Goal: Complete application form

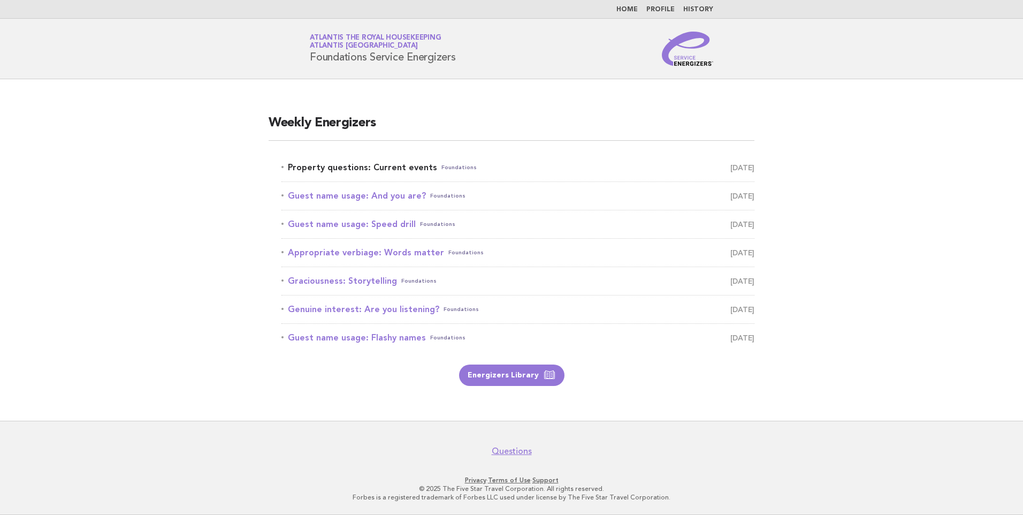
click at [366, 169] on link "Property questions: Current events Foundations August 11" at bounding box center [517, 167] width 473 height 15
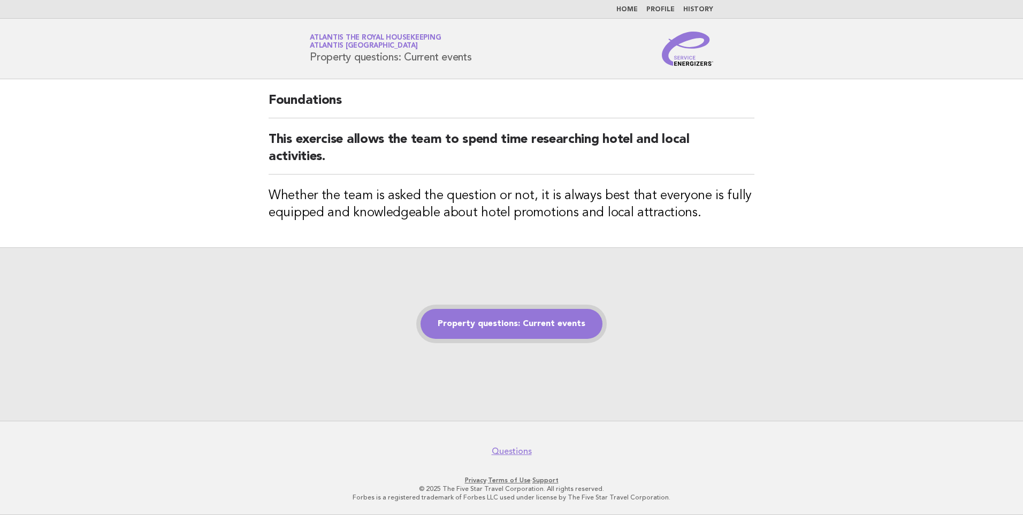
click at [540, 319] on link "Property questions: Current events" at bounding box center [511, 324] width 182 height 30
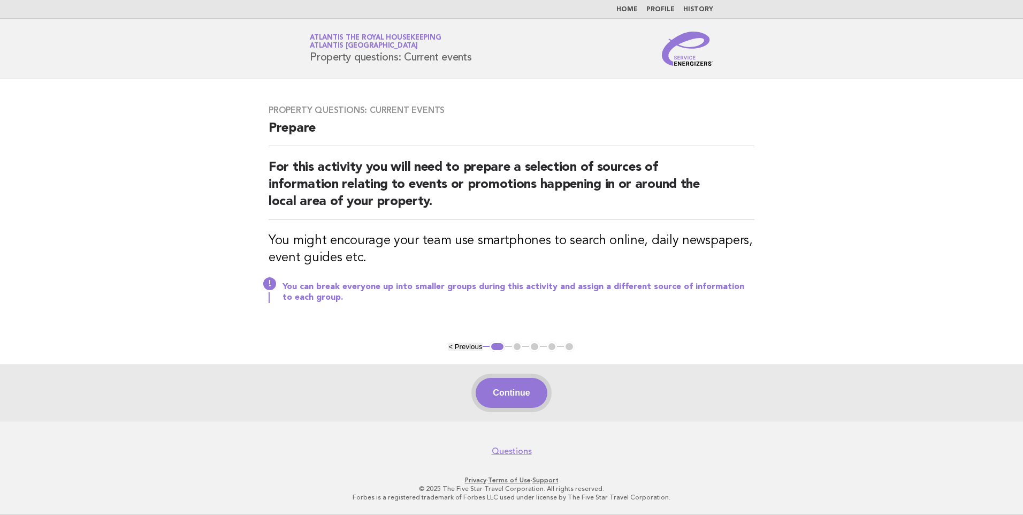
click at [509, 393] on button "Continue" at bounding box center [510, 393] width 71 height 30
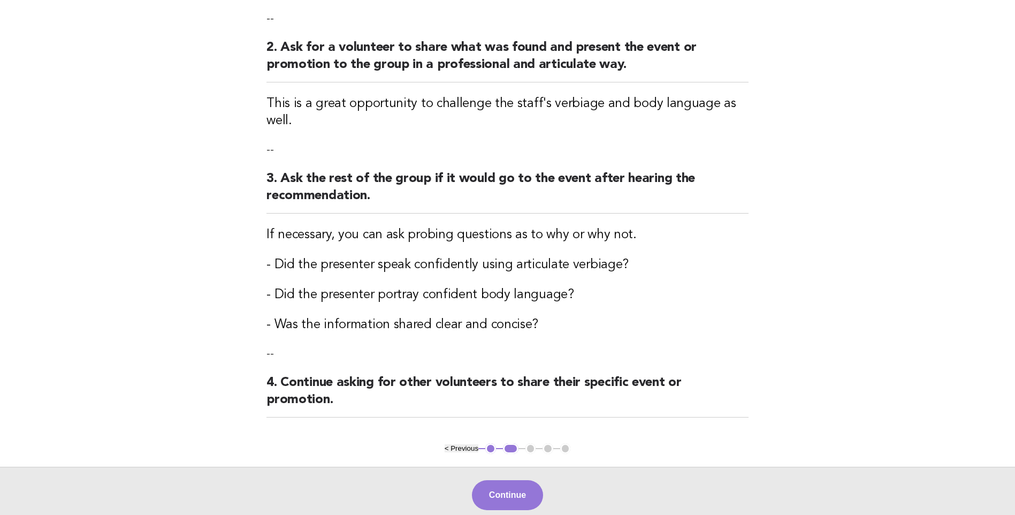
scroll to position [214, 0]
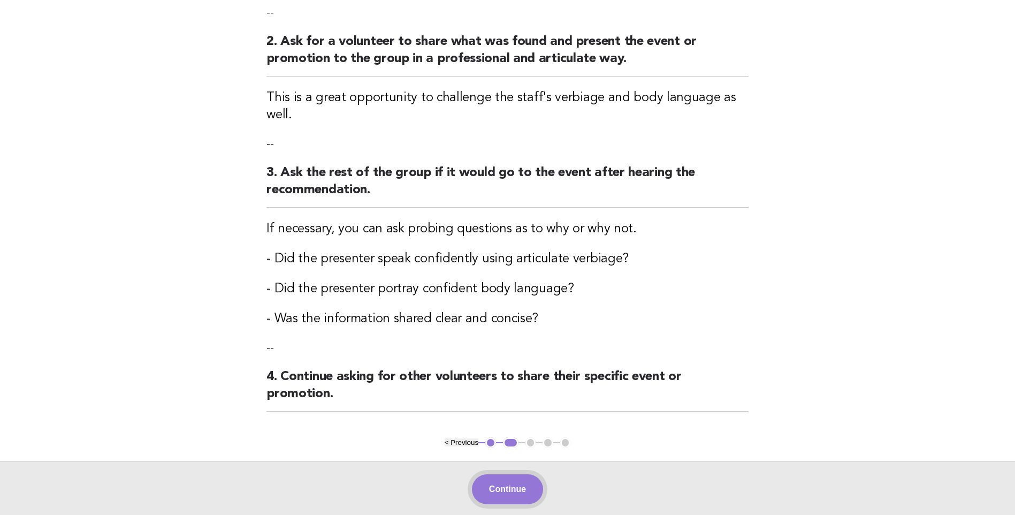
click at [526, 477] on button "Continue" at bounding box center [507, 489] width 71 height 30
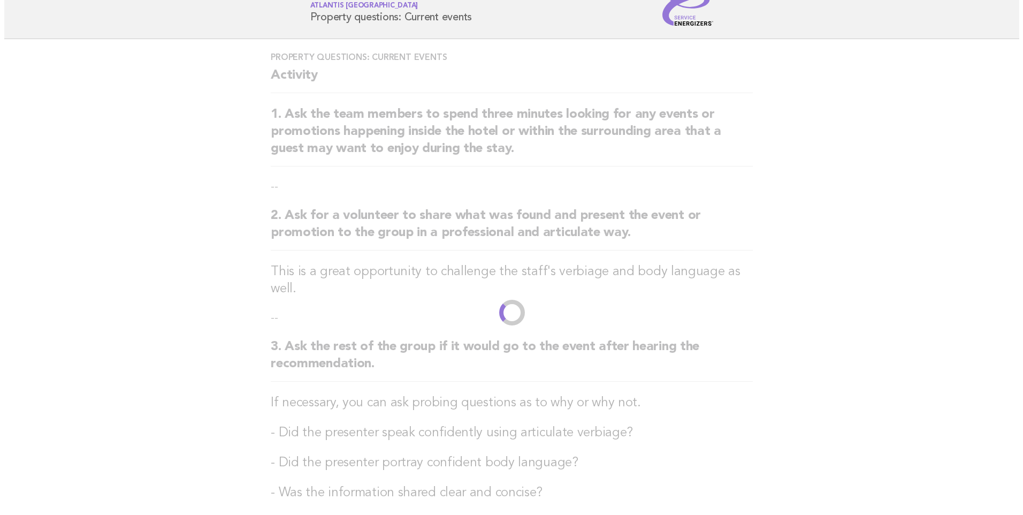
scroll to position [0, 0]
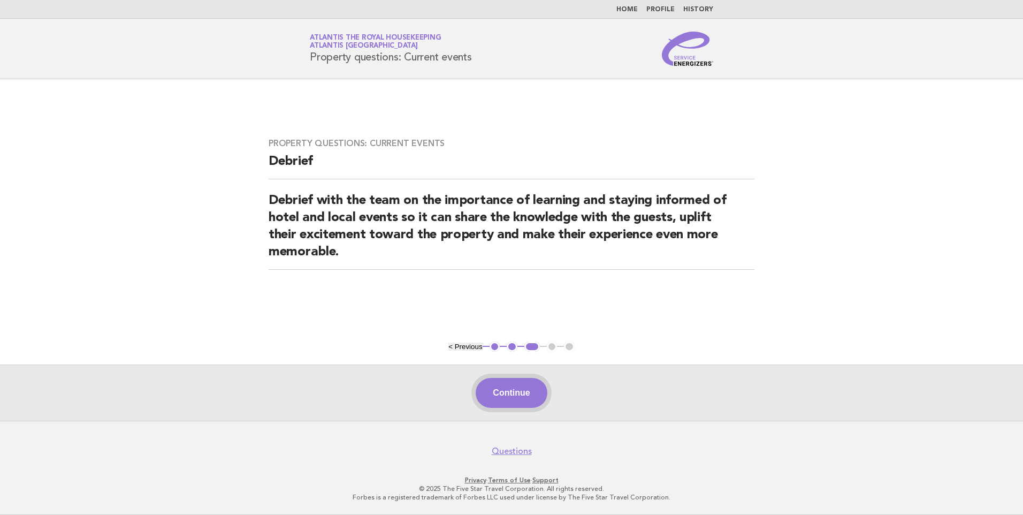
click at [515, 393] on button "Continue" at bounding box center [510, 393] width 71 height 30
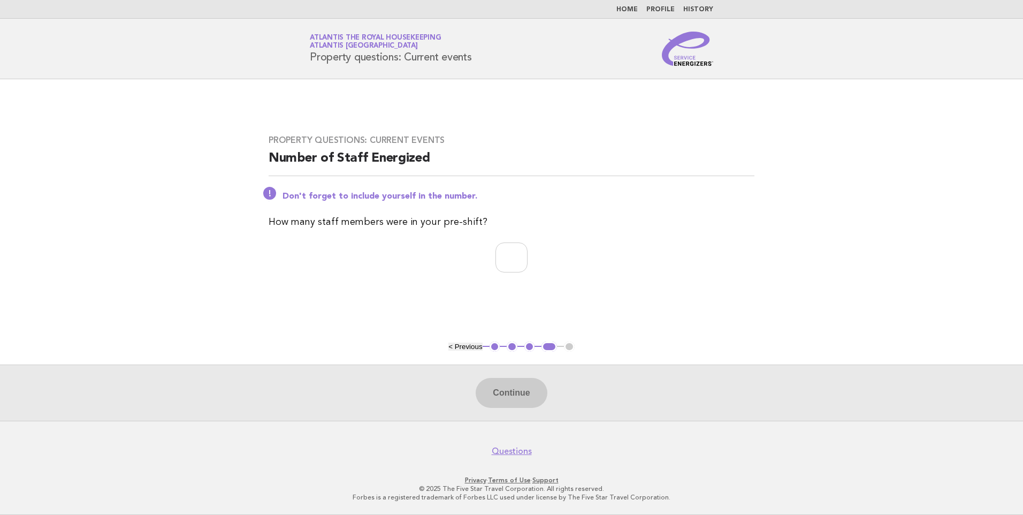
click at [518, 391] on div "Continue" at bounding box center [511, 392] width 1023 height 56
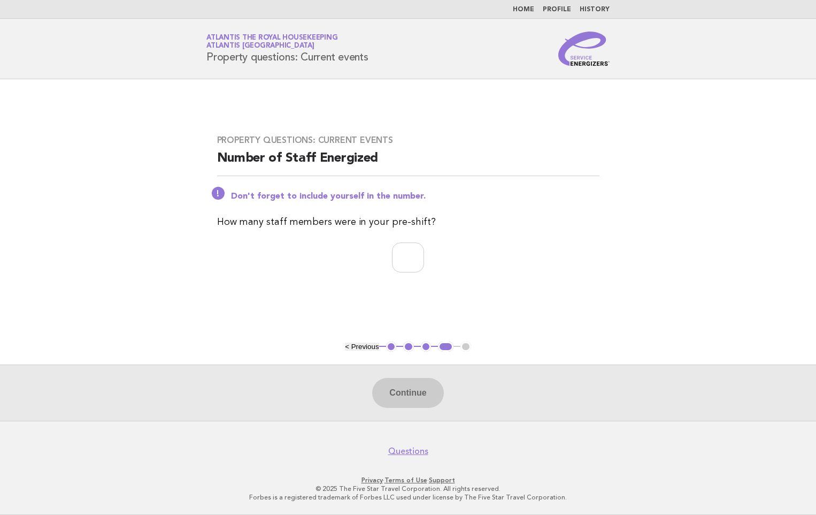
click at [752, 269] on main "Property questions: Current events Number of Staff Energized Don't forget to in…" at bounding box center [408, 249] width 816 height 341
click at [646, 197] on main "Property questions: Current events Number of Staff Energized Don't forget to in…" at bounding box center [408, 249] width 816 height 341
